Goal: Task Accomplishment & Management: Manage account settings

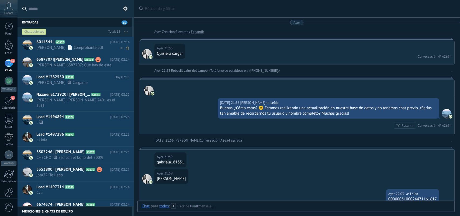
click at [96, 48] on span "[PERSON_NAME]: 📄 Comprobante.pdf" at bounding box center [77, 47] width 83 height 5
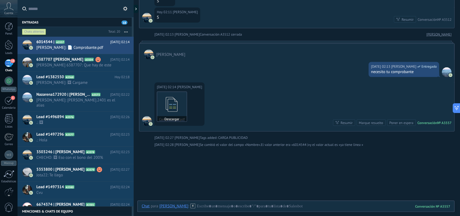
click at [169, 109] on icon at bounding box center [171, 104] width 21 height 22
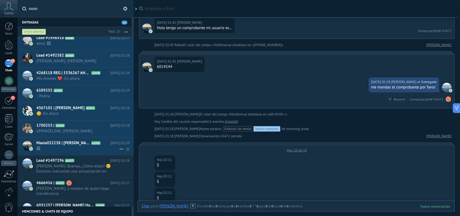
scroll to position [186, 0]
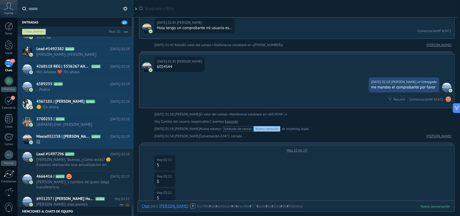
click at [100, 204] on span "[PERSON_NAME]: mas premio" at bounding box center [77, 204] width 83 height 5
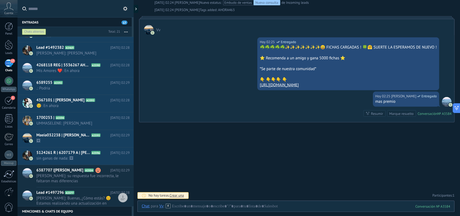
scroll to position [203, 0]
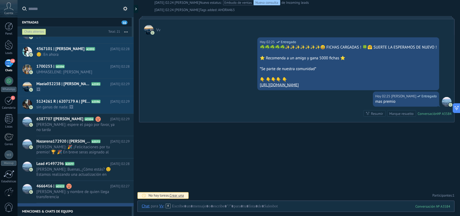
click at [38, 30] on div "Chats abiertos" at bounding box center [34, 32] width 24 height 6
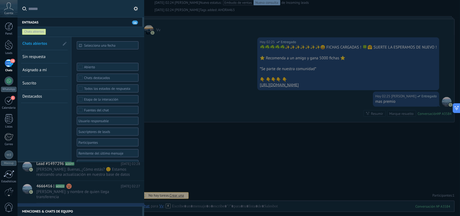
click at [36, 57] on span "Sin respuesta" at bounding box center [33, 56] width 23 height 5
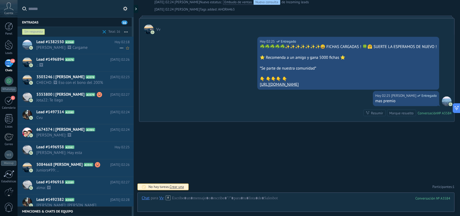
click at [91, 44] on h2 "Lead #1382550 A3568" at bounding box center [75, 41] width 78 height 5
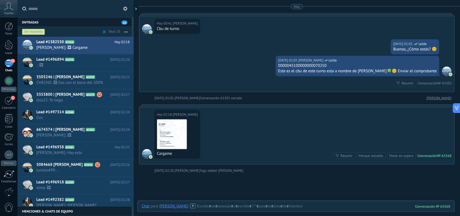
scroll to position [148, 0]
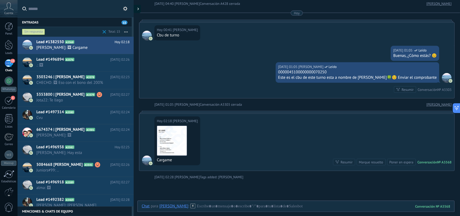
click at [136, 6] on div at bounding box center [137, 9] width 8 height 8
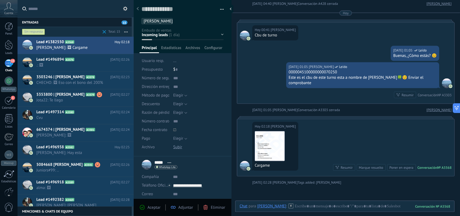
scroll to position [8, 0]
click at [68, 66] on span ".: 🖼" at bounding box center [77, 65] width 83 height 5
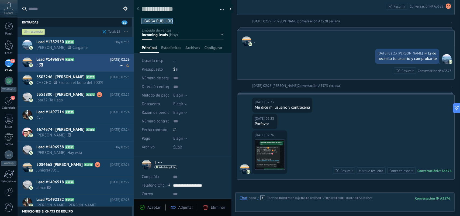
scroll to position [266, 0]
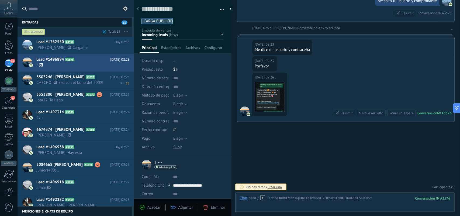
click at [80, 80] on span "3503246 | [PERSON_NAME]" at bounding box center [60, 76] width 48 height 5
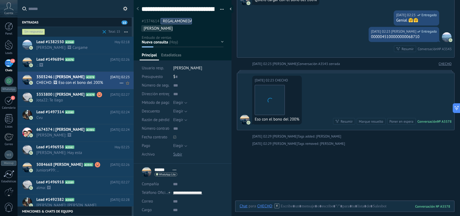
scroll to position [16, 0]
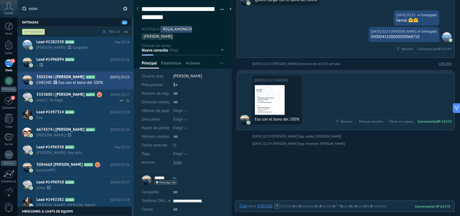
click at [85, 96] on span "5353800 | [PERSON_NAME]" at bounding box center [60, 94] width 48 height 5
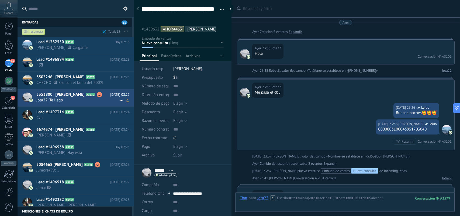
scroll to position [925, 0]
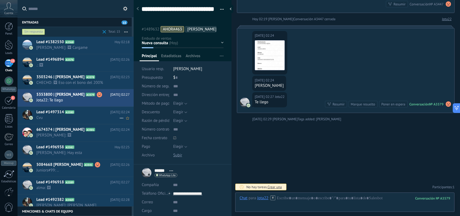
click at [82, 119] on span "Cvu" at bounding box center [77, 117] width 83 height 5
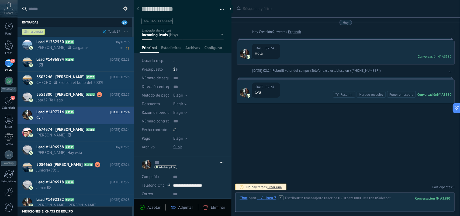
click at [96, 50] on div "Lead #1382550 A3568 [DATE] 02:18 [PERSON_NAME]: 🖼 Cargame" at bounding box center [84, 45] width 97 height 17
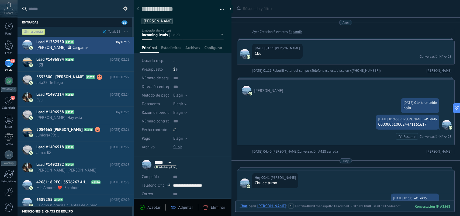
scroll to position [187, 0]
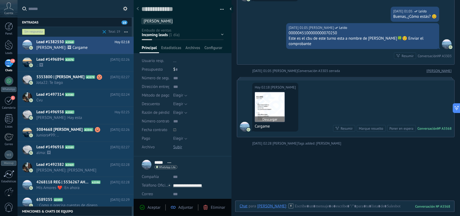
click at [275, 109] on img at bounding box center [270, 107] width 30 height 30
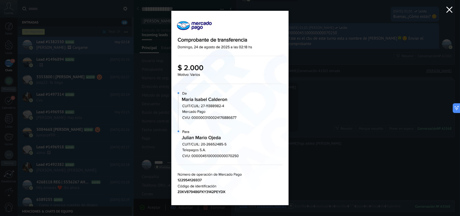
click at [448, 12] on icon "button" at bounding box center [449, 9] width 6 height 6
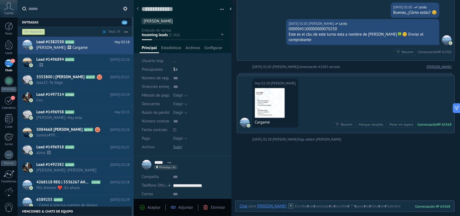
scroll to position [202, 0]
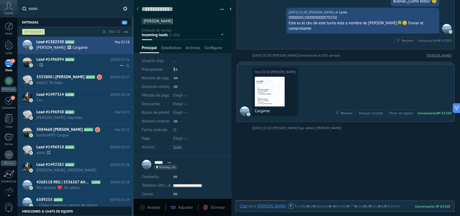
click at [80, 60] on icon at bounding box center [78, 59] width 5 height 5
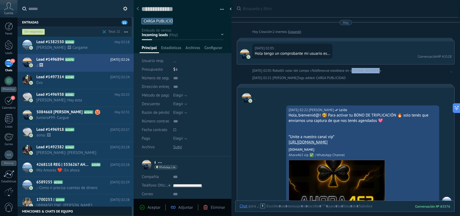
drag, startPoint x: 349, startPoint y: 70, endPoint x: 376, endPoint y: 71, distance: 26.4
click at [376, 71] on span "se establece en «[PHONE_NUMBER]»" at bounding box center [353, 70] width 55 height 5
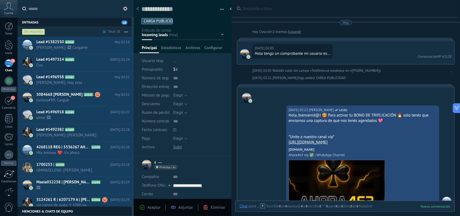
scroll to position [9, 0]
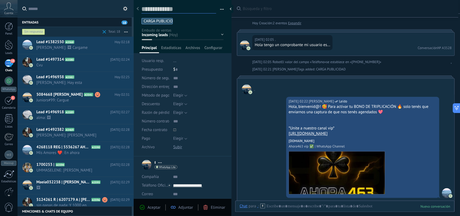
click at [171, 9] on textarea at bounding box center [178, 9] width 75 height 8
paste textarea "**********"
type textarea "**********"
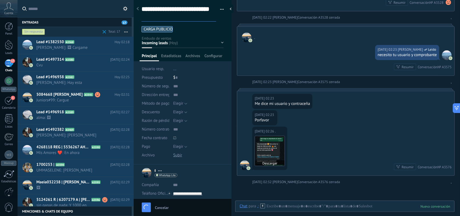
scroll to position [275, 0]
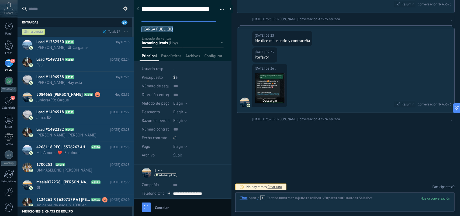
type textarea "**********"
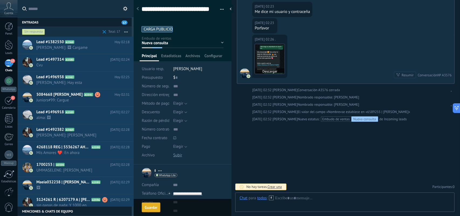
scroll to position [0, 0]
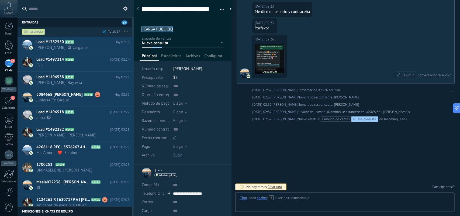
click at [275, 51] on img at bounding box center [270, 59] width 30 height 30
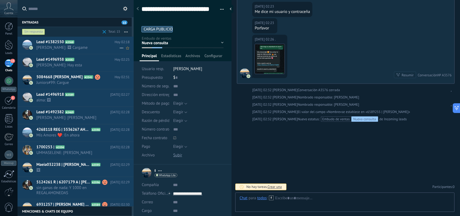
click at [72, 46] on span "[PERSON_NAME]: 🖼 Cargame" at bounding box center [77, 47] width 83 height 5
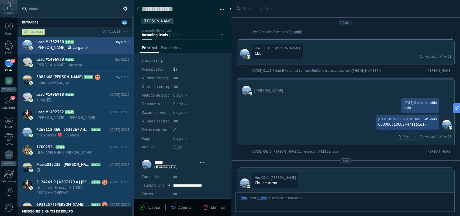
type textarea "**********"
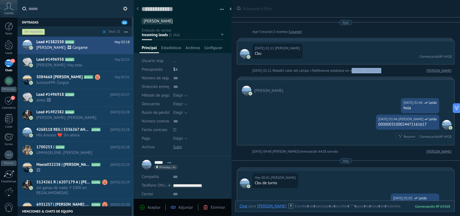
drag, startPoint x: 351, startPoint y: 71, endPoint x: 382, endPoint y: 68, distance: 31.4
click at [382, 68] on div "[DATE] 01:11 Robot El valor del campo «Teléfono» se establece en «[PHONE_NUMBER…" at bounding box center [337, 70] width 170 height 5
copy span "[PHONE_NUMBER]»"
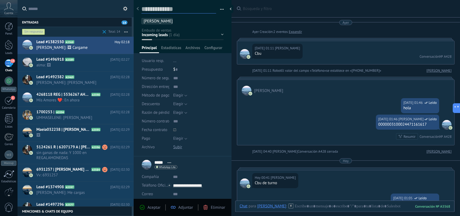
click at [157, 8] on textarea at bounding box center [178, 9] width 75 height 8
paste textarea "**********"
type textarea "**********"
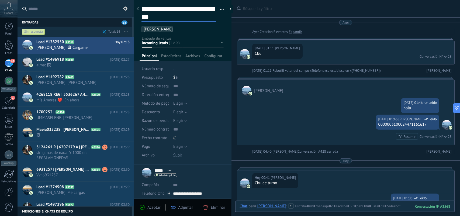
type textarea "**********"
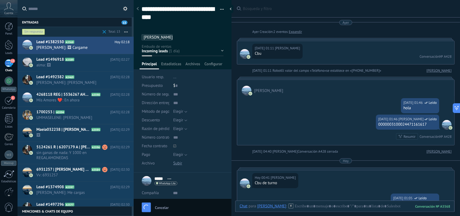
click at [212, 39] on ul "[PERSON_NAME]" at bounding box center [181, 37] width 81 height 7
type textarea "**********"
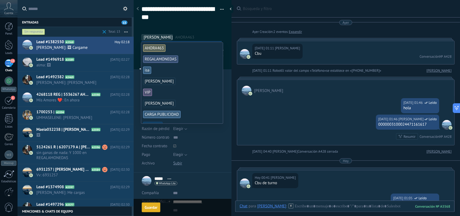
click at [302, 115] on div "[DATE] 01:46 [PERSON_NAME] Leído 0000003100024471161617 Resumir Resumir Convers…" at bounding box center [345, 130] width 217 height 30
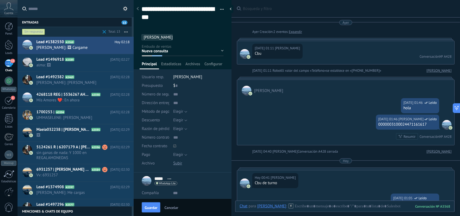
scroll to position [15, 0]
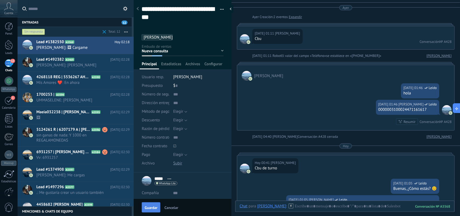
click at [153, 206] on span "Guardar" at bounding box center [151, 208] width 13 height 4
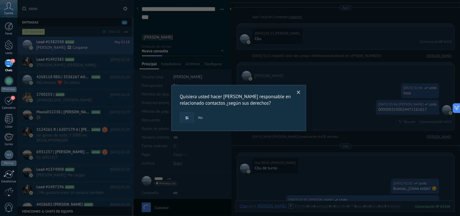
click at [186, 119] on span "Si" at bounding box center [186, 118] width 3 height 4
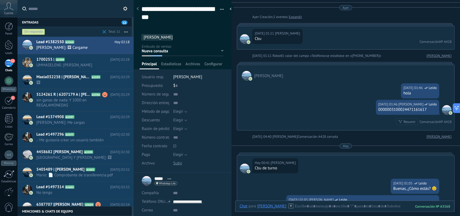
click at [306, 89] on div "[DATE] 01:46 [PERSON_NAME]" at bounding box center [345, 90] width 217 height 19
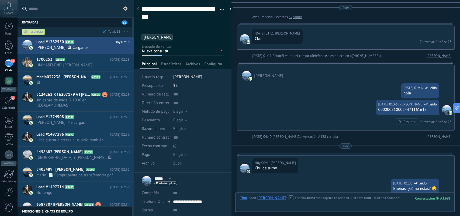
scroll to position [249, 0]
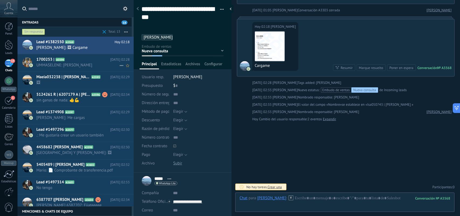
click at [81, 65] on span "UMMASELENE: [PERSON_NAME]" at bounding box center [77, 65] width 83 height 5
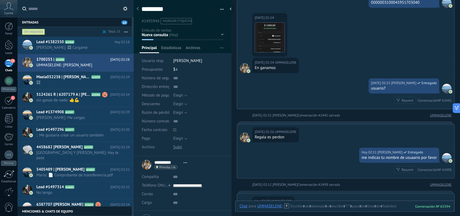
scroll to position [165, 0]
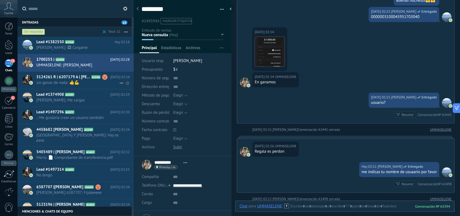
click at [96, 83] on span "sin ganas de nada: 👍💪" at bounding box center [77, 82] width 83 height 5
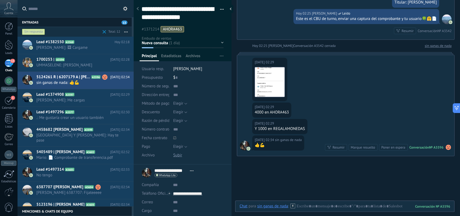
scroll to position [525, 0]
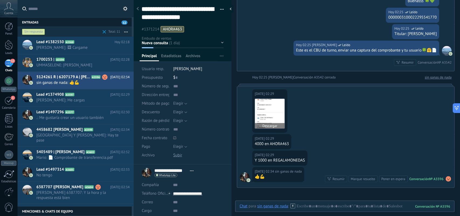
click at [265, 122] on img at bounding box center [270, 114] width 30 height 30
click at [199, 30] on ul "#1371214 AHORA463" at bounding box center [181, 29] width 81 height 7
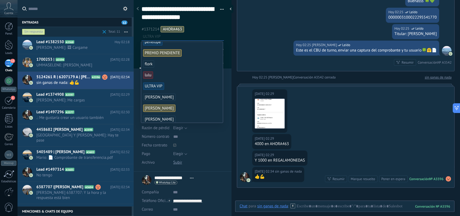
scroll to position [101, 0]
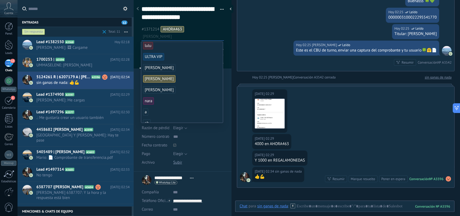
click at [173, 80] on span "[PERSON_NAME]" at bounding box center [159, 78] width 32 height 7
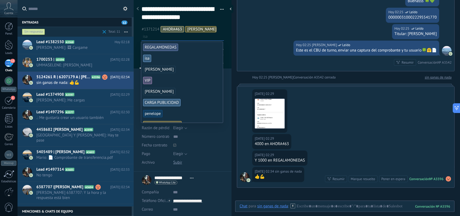
click at [224, 30] on div "**********" at bounding box center [183, 17] width 98 height 43
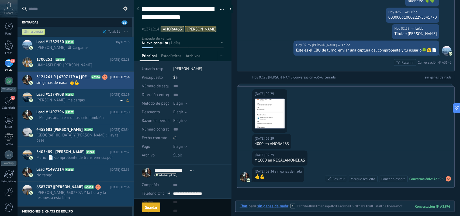
click at [72, 98] on span "[PERSON_NAME]: Me cargas" at bounding box center [77, 100] width 83 height 5
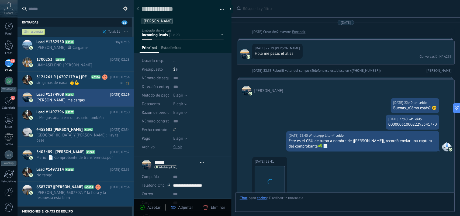
click at [79, 85] on span "sin ganas de nada: 👍💪" at bounding box center [77, 82] width 83 height 5
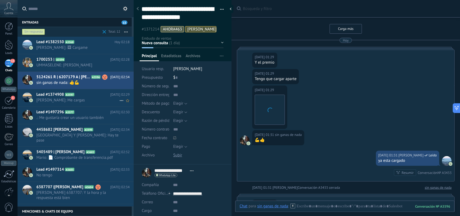
scroll to position [16, 0]
click at [81, 100] on span "[PERSON_NAME]: Me cargas" at bounding box center [77, 100] width 83 height 5
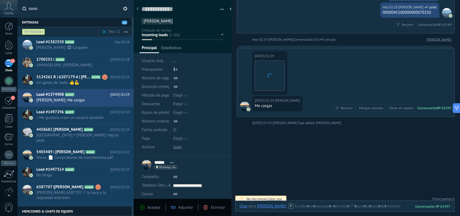
scroll to position [8, 0]
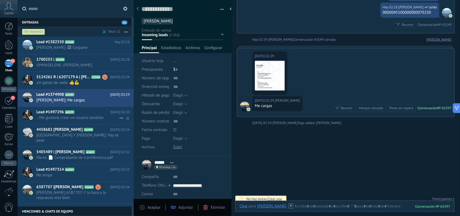
click at [98, 112] on h2 "Lead #1497296 A3577" at bounding box center [73, 111] width 74 height 5
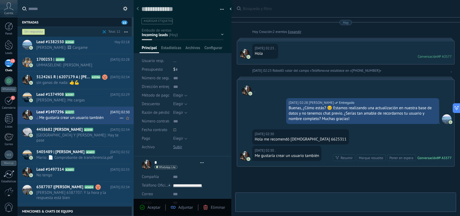
type textarea "**********"
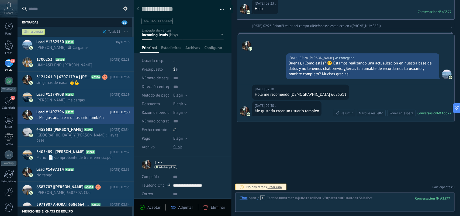
click at [161, 22] on span "#agregar etiquetas" at bounding box center [158, 21] width 29 height 4
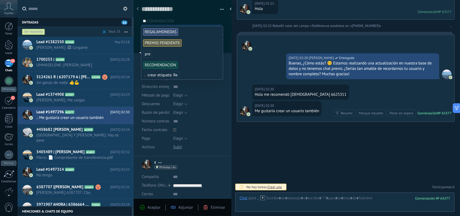
type input "**"
click at [162, 65] on span "RECOMENDACION" at bounding box center [160, 64] width 35 height 7
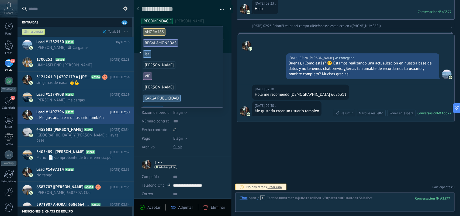
click at [351, 147] on div "Buscar Búsqueda y filtro Carga más [DATE] [DATE] Creación: 2 eventos Expandir […" at bounding box center [345, 85] width 228 height 261
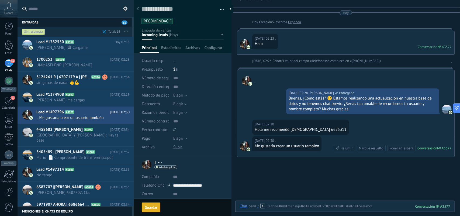
scroll to position [0, 0]
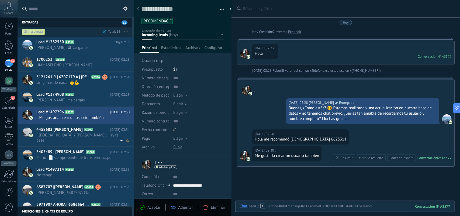
click at [72, 136] on span "[GEOGRAPHIC_DATA] Y [PERSON_NAME]: Hay te pase" at bounding box center [77, 138] width 83 height 10
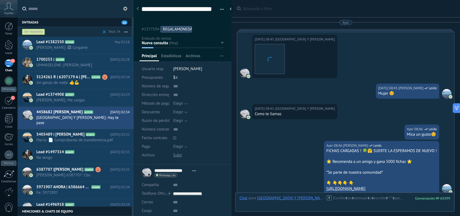
scroll to position [1228, 0]
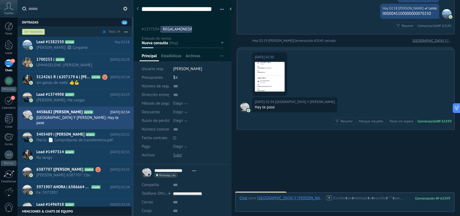
click at [269, 82] on img at bounding box center [270, 77] width 30 height 30
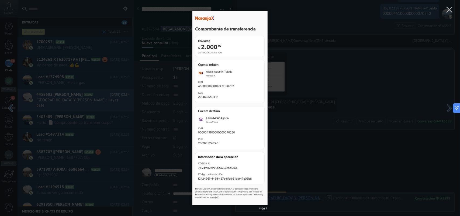
click at [268, 81] on div "4 de 4" at bounding box center [230, 108] width 460 height 216
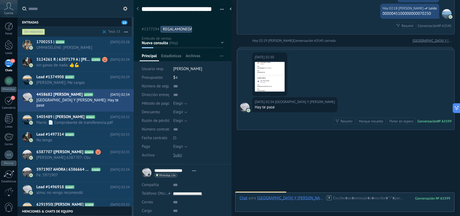
click at [205, 29] on ul "#1377594 [GEOGRAPHIC_DATA]" at bounding box center [181, 29] width 81 height 7
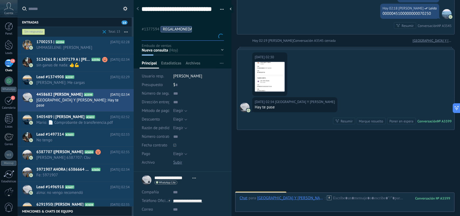
click at [160, 37] on input "text" at bounding box center [183, 37] width 81 height 6
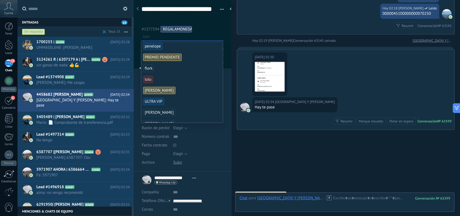
scroll to position [101, 0]
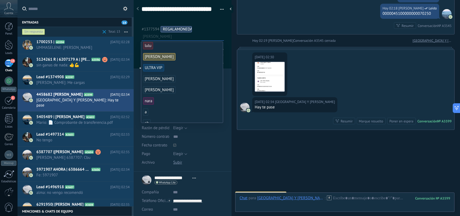
click at [158, 90] on span "[PERSON_NAME]" at bounding box center [159, 89] width 32 height 7
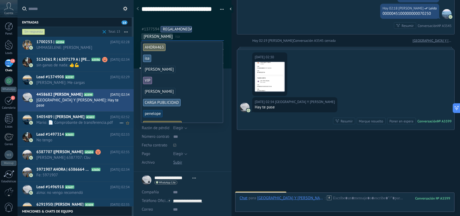
click at [66, 114] on span "5405489 | [PERSON_NAME]" at bounding box center [60, 116] width 48 height 5
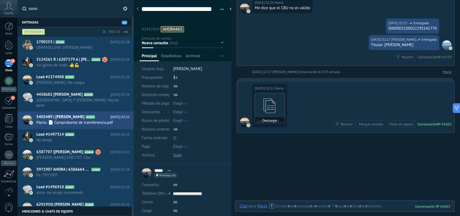
scroll to position [1174, 0]
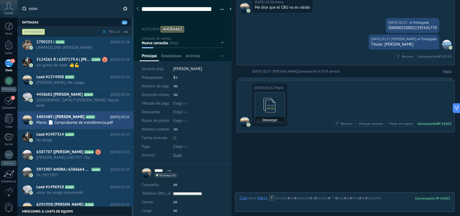
click at [271, 110] on icon at bounding box center [269, 105] width 21 height 22
click at [192, 30] on ul "#1452434 AHORA463" at bounding box center [181, 29] width 81 height 7
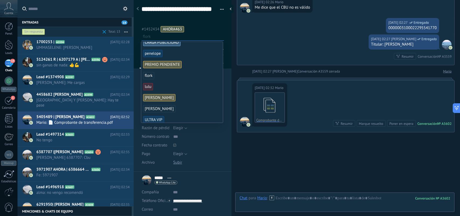
scroll to position [67, 0]
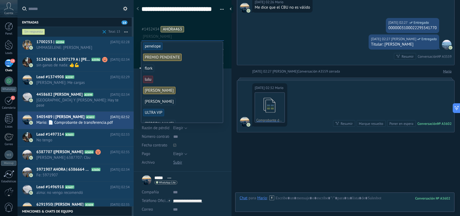
click at [175, 91] on span "[PERSON_NAME]" at bounding box center [159, 90] width 32 height 7
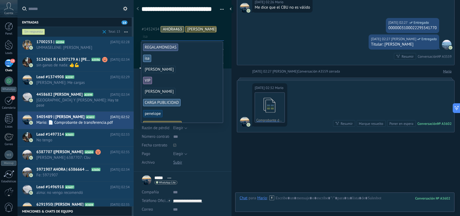
click at [249, 34] on div "[DATE] 02:27 [PERSON_NAME] Entregado 0000003100022295541770" at bounding box center [345, 26] width 217 height 16
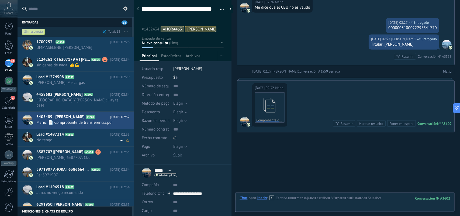
click at [80, 137] on span "No tengo" at bounding box center [77, 139] width 83 height 5
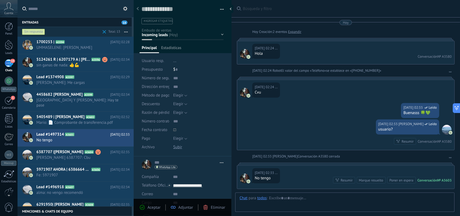
type textarea "**********"
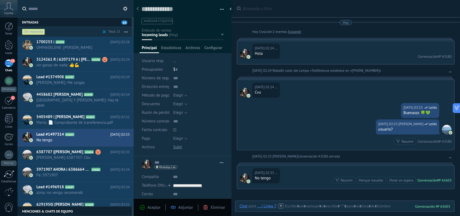
click at [165, 18] on li "#agregar etiquetas" at bounding box center [156, 21] width 31 height 6
type input "**********"
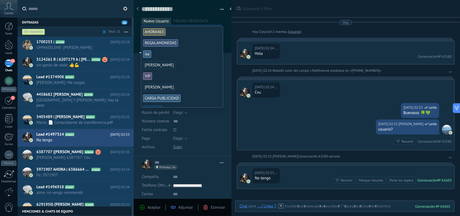
scroll to position [67, 0]
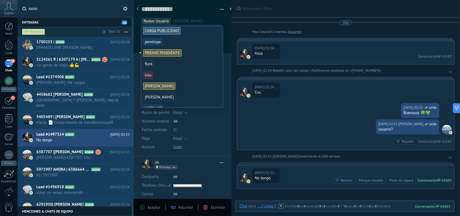
click at [256, 121] on div "[DATE] 02:33 [PERSON_NAME] usuario? Resumir Resumir Conversación № A3580" at bounding box center [345, 134] width 217 height 30
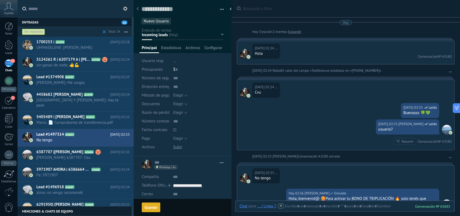
scroll to position [37, 0]
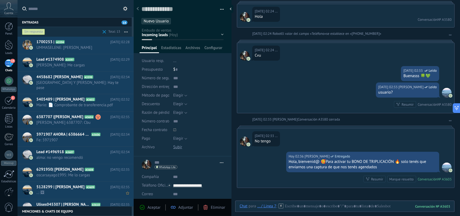
click at [76, 190] on span "..: 🖼" at bounding box center [77, 192] width 83 height 5
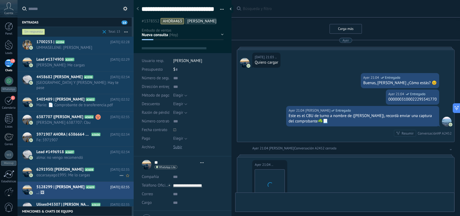
click at [81, 167] on span "6291950| [PERSON_NAME]" at bounding box center [59, 169] width 47 height 5
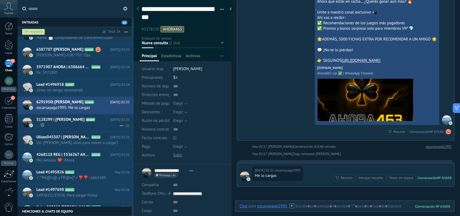
scroll to position [1326, 0]
click at [49, 117] on span "5128299 | [PERSON_NAME]" at bounding box center [60, 119] width 48 height 5
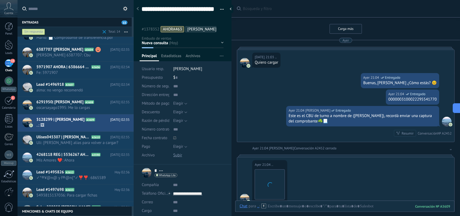
scroll to position [1413, 0]
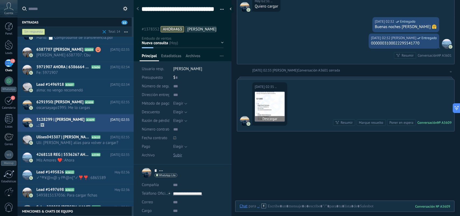
click at [267, 111] on img at bounding box center [270, 107] width 30 height 30
click at [207, 30] on span "[PERSON_NAME]" at bounding box center [201, 29] width 29 height 5
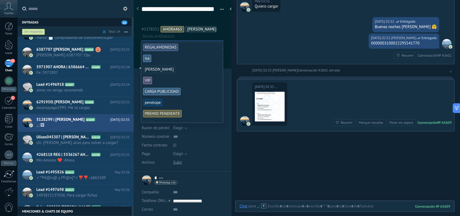
click at [212, 31] on span "[PERSON_NAME]" at bounding box center [201, 29] width 29 height 5
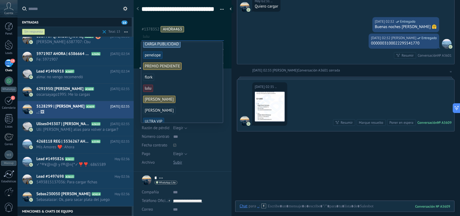
scroll to position [67, 0]
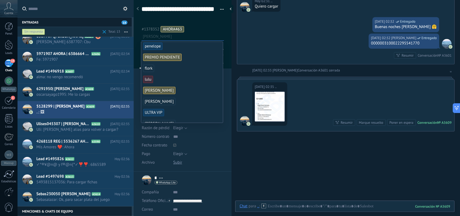
click at [175, 93] on span "[PERSON_NAME]" at bounding box center [159, 90] width 32 height 7
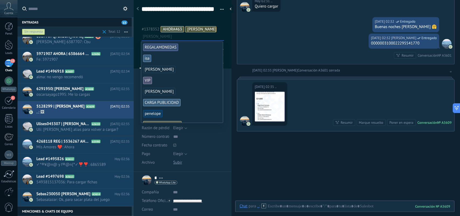
scroll to position [46, 0]
click at [91, 127] on span "Uli: [PERSON_NAME] alias para volver a cargar?" at bounding box center [77, 129] width 83 height 5
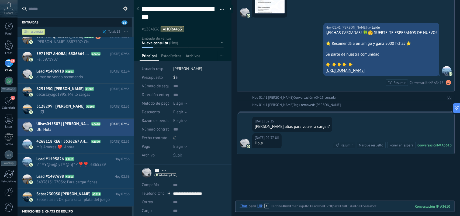
scroll to position [1578, 0]
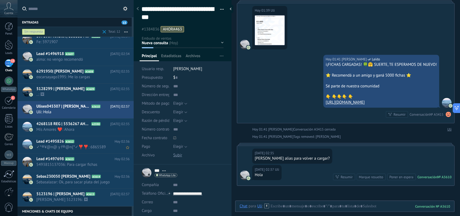
click at [104, 144] on span "✓°®¥@n@ y f®@n{°✓❣️❣️: 6865589" at bounding box center [77, 146] width 83 height 5
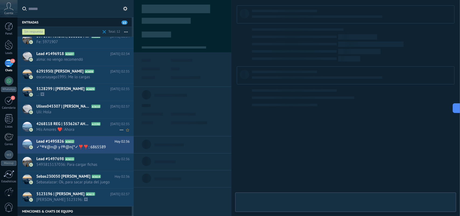
click at [99, 122] on span "A3590" at bounding box center [95, 124] width 9 height 4
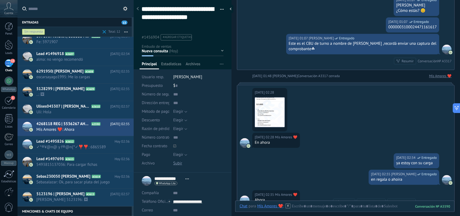
scroll to position [502, 0]
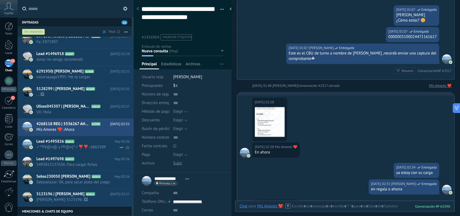
click at [77, 140] on icon at bounding box center [78, 141] width 5 height 5
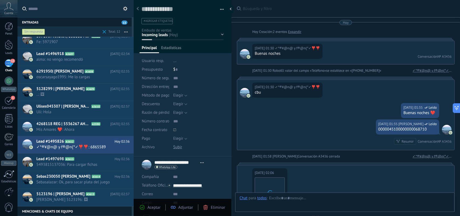
type textarea "**********"
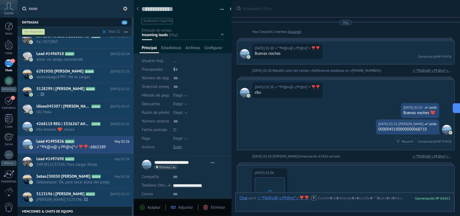
scroll to position [182, 0]
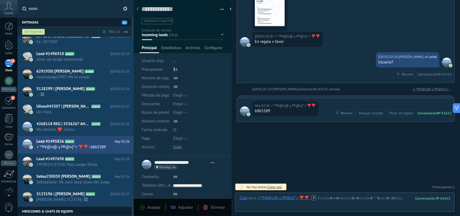
click at [259, 111] on div "6865589" at bounding box center [285, 110] width 61 height 5
copy div "6865589"
click at [171, 7] on textarea at bounding box center [178, 9] width 75 height 8
paste textarea "*******"
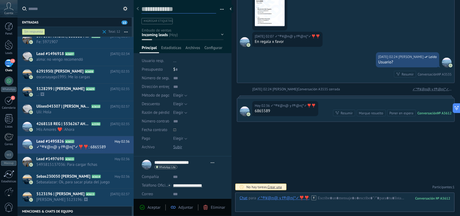
type textarea "*******"
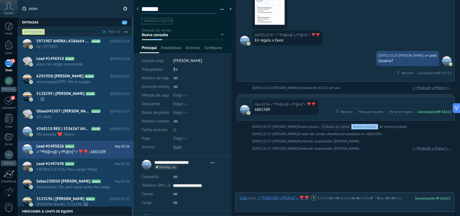
scroll to position [41, 0]
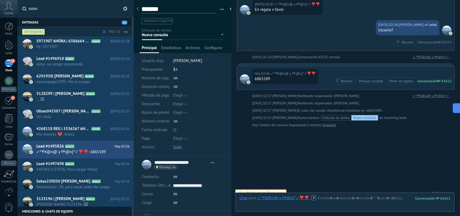
drag, startPoint x: 174, startPoint y: 8, endPoint x: 195, endPoint y: 14, distance: 21.7
click at [117, 4] on div "Entradas 13 Sin respuesta Total: 12 Silenciar Acciones múltiples" at bounding box center [230, 108] width 460 height 216
type textarea "**********"
paste textarea "**********"
type textarea "**********"
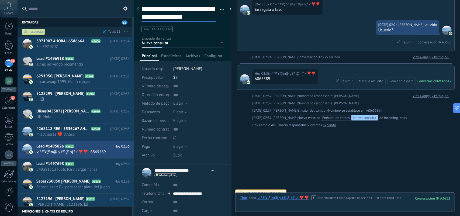
scroll to position [16, 0]
type textarea "**********"
click at [307, 158] on div "Buscar Búsqueda y filtro Carga más [DATE] [DATE] Creación: 2 eventos Expandir […" at bounding box center [345, 4] width 228 height 435
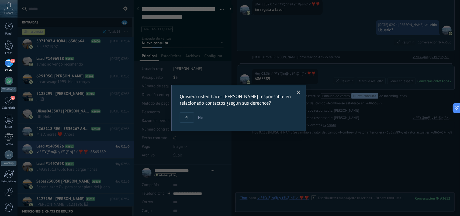
scroll to position [220, 0]
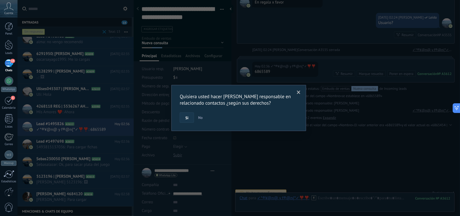
click at [188, 117] on span "Si" at bounding box center [186, 118] width 3 height 4
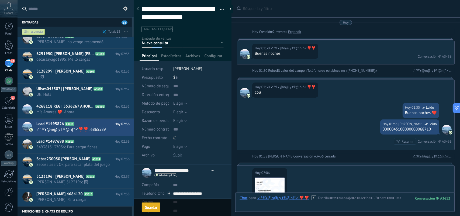
scroll to position [16, 0]
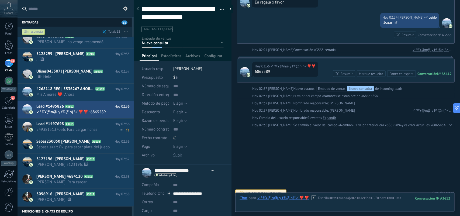
click at [92, 128] on span "5493815137036: Para cargar fichas" at bounding box center [77, 129] width 83 height 5
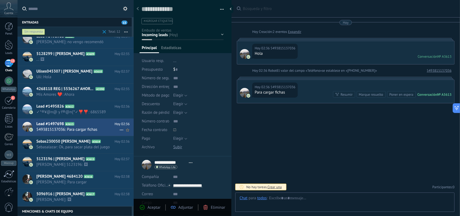
scroll to position [8, 0]
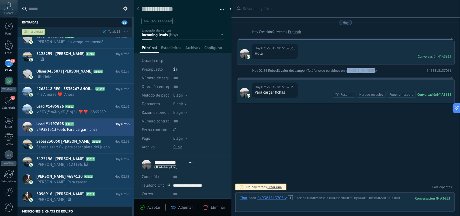
drag, startPoint x: 348, startPoint y: 71, endPoint x: 376, endPoint y: 70, distance: 27.5
click at [376, 70] on span "se establece en «+5493815137036»" at bounding box center [349, 70] width 55 height 5
copy span "+5493815137036"
click at [177, 11] on textarea at bounding box center [178, 9] width 75 height 8
paste textarea "**********"
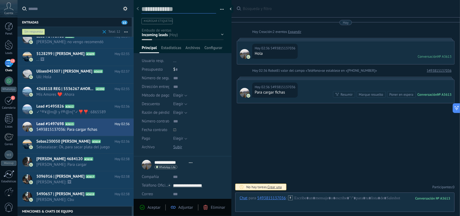
type textarea "**********"
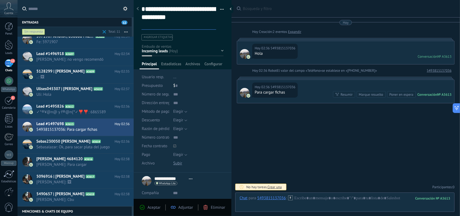
scroll to position [23, 0]
drag, startPoint x: 259, startPoint y: 178, endPoint x: 255, endPoint y: 169, distance: 9.7
click at [257, 173] on div "Buscar Búsqueda y filtro Carga más Hoy Hoy Creación: 2 eventos Expandir Hoy 02:…" at bounding box center [345, 108] width 228 height 216
type textarea "**********"
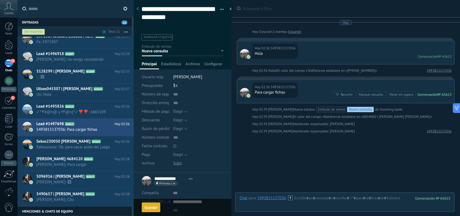
scroll to position [13, 0]
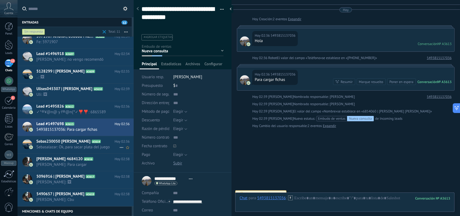
click at [91, 143] on span "Sebas230050 [PERSON_NAME]" at bounding box center [63, 141] width 54 height 5
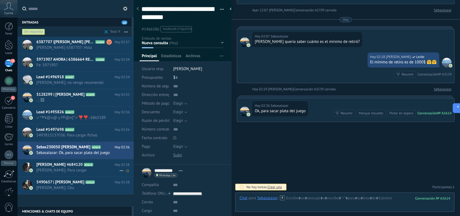
scroll to position [527, 0]
click at [71, 168] on span "[PERSON_NAME]: Para cargar" at bounding box center [77, 170] width 83 height 5
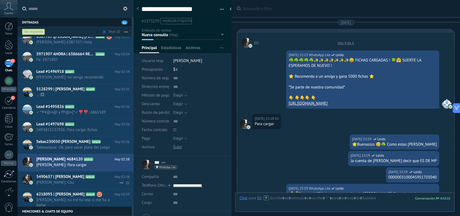
scroll to position [1134, 0]
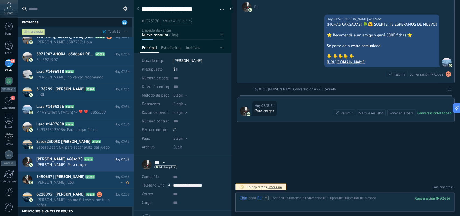
click at [84, 179] on span "5490657 | DARIO ANGEL CORIMAYO" at bounding box center [60, 176] width 48 height 5
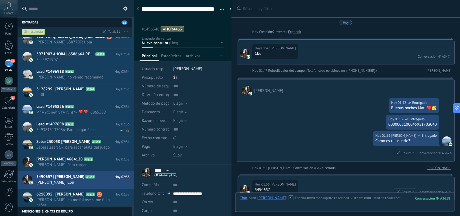
scroll to position [16, 0]
click at [99, 171] on div "5490657 | DARIO ANGEL CORIMAYO A3618 Hoy 02:38 Matt: Cbu" at bounding box center [84, 179] width 97 height 17
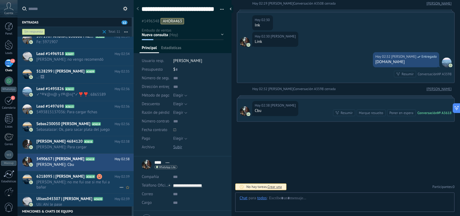
scroll to position [16, 0]
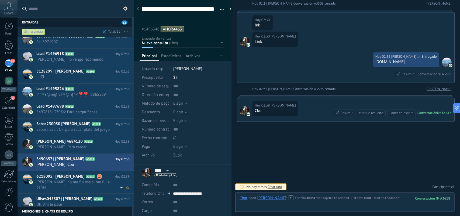
click at [100, 185] on span "daniel: no me fui ose si me fui a bañar" at bounding box center [77, 184] width 83 height 10
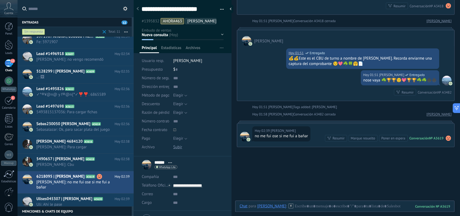
scroll to position [1324, 0]
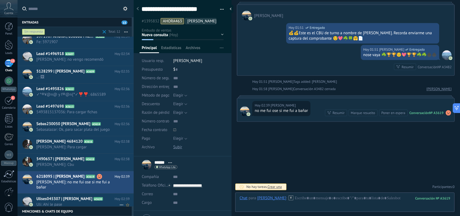
click at [90, 196] on span "Ulises045307 | [PERSON_NAME]" at bounding box center [64, 198] width 56 height 5
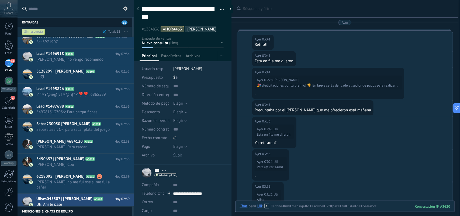
scroll to position [16, 0]
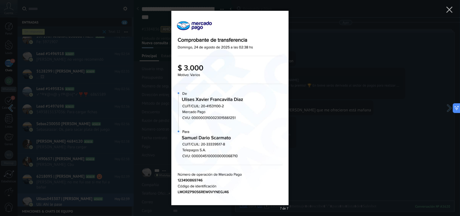
scroll to position [1577, 0]
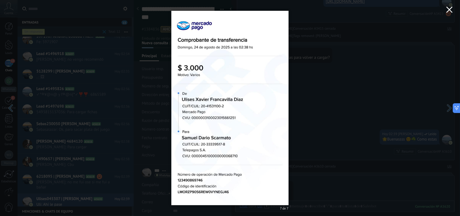
click at [452, 14] on button "button" at bounding box center [449, 10] width 21 height 21
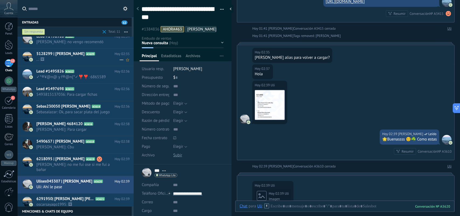
scroll to position [0, 0]
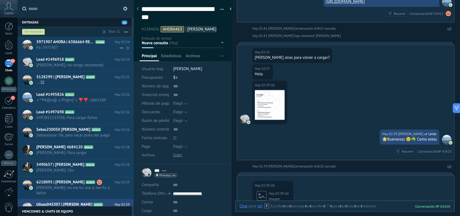
click at [72, 45] on span "Fe: 5971907" at bounding box center [77, 47] width 83 height 5
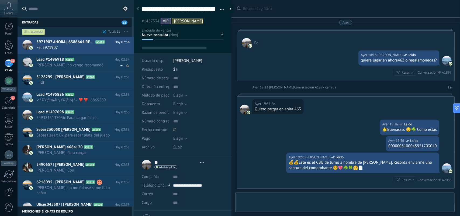
click at [82, 67] on span "alma: no vengo recomendó" at bounding box center [77, 65] width 83 height 5
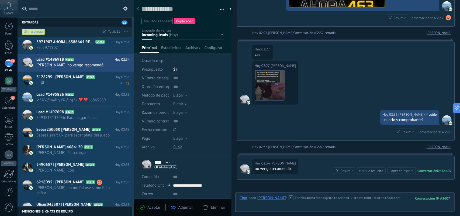
scroll to position [247, 0]
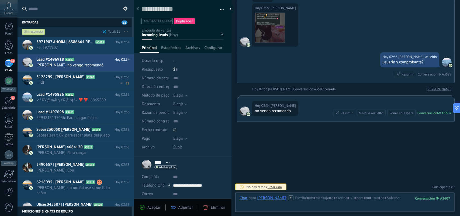
click at [72, 81] on span "..: 🖼" at bounding box center [77, 82] width 83 height 5
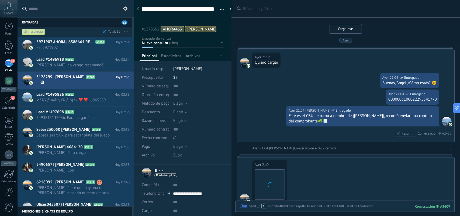
scroll to position [1413, 0]
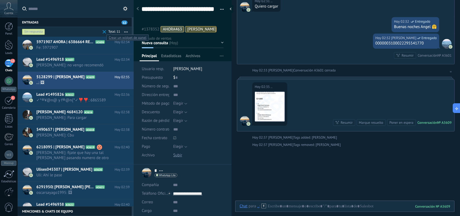
click at [115, 32] on div at bounding box center [114, 31] width 14 height 5
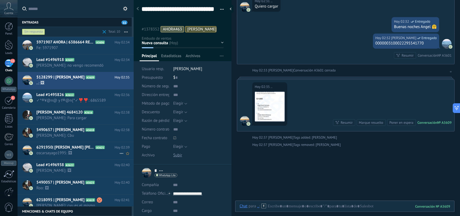
scroll to position [11, 0]
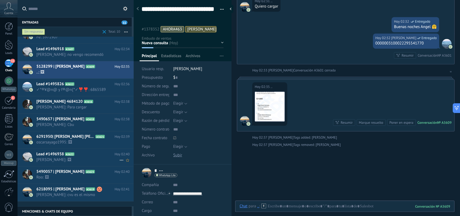
click at [91, 159] on span "Maria: 🖼" at bounding box center [77, 159] width 83 height 5
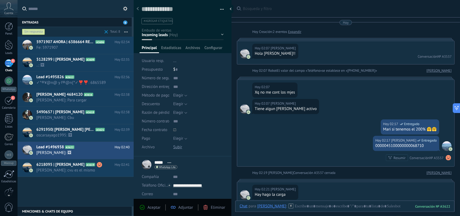
scroll to position [283, 0]
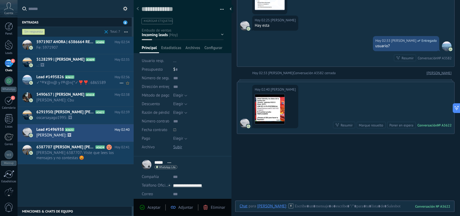
click at [78, 85] on div "Lead #1495826 A3612 [DATE] 02:36 ✓°®¥@n@ y f®@n{°✓❣️❣️: 6865589" at bounding box center [84, 80] width 97 height 17
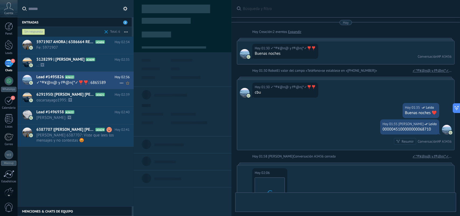
type textarea "**********"
